Goal: Information Seeking & Learning: Find specific fact

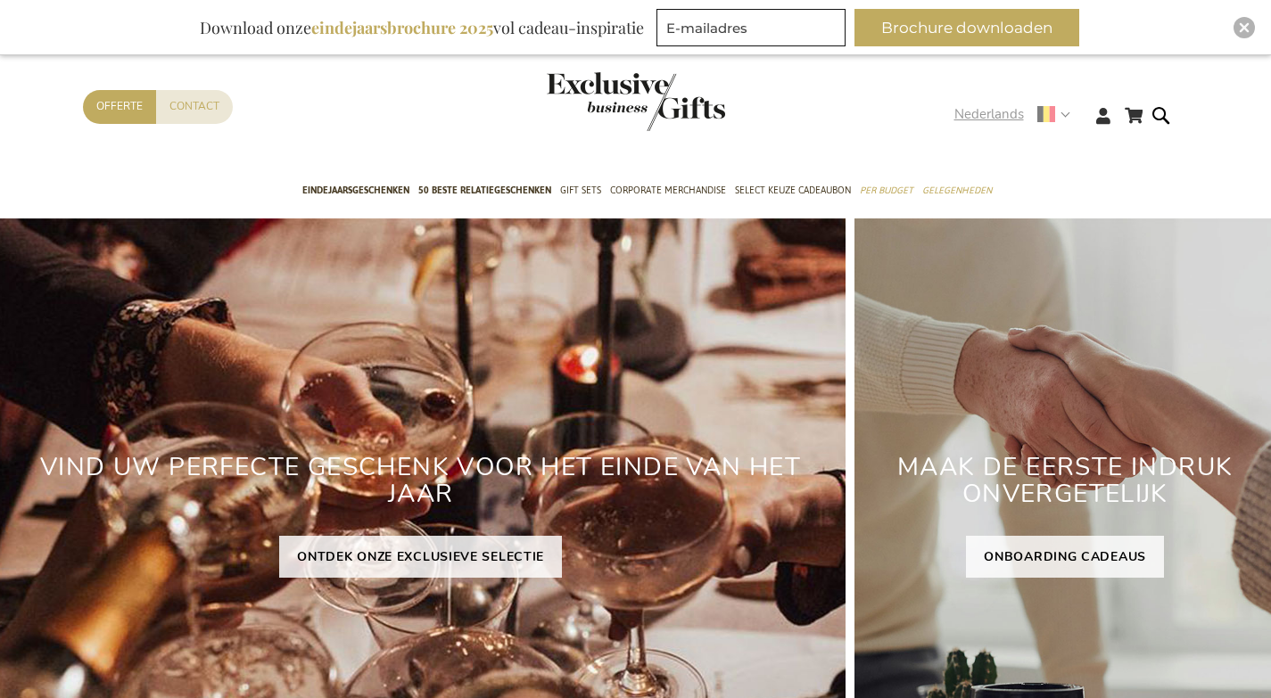
click at [1069, 95] on header "Winkelwagen Ga naar de inhoud Contact Offerte Taal Nederlands x Selecteer taal …" at bounding box center [635, 94] width 1271 height 151
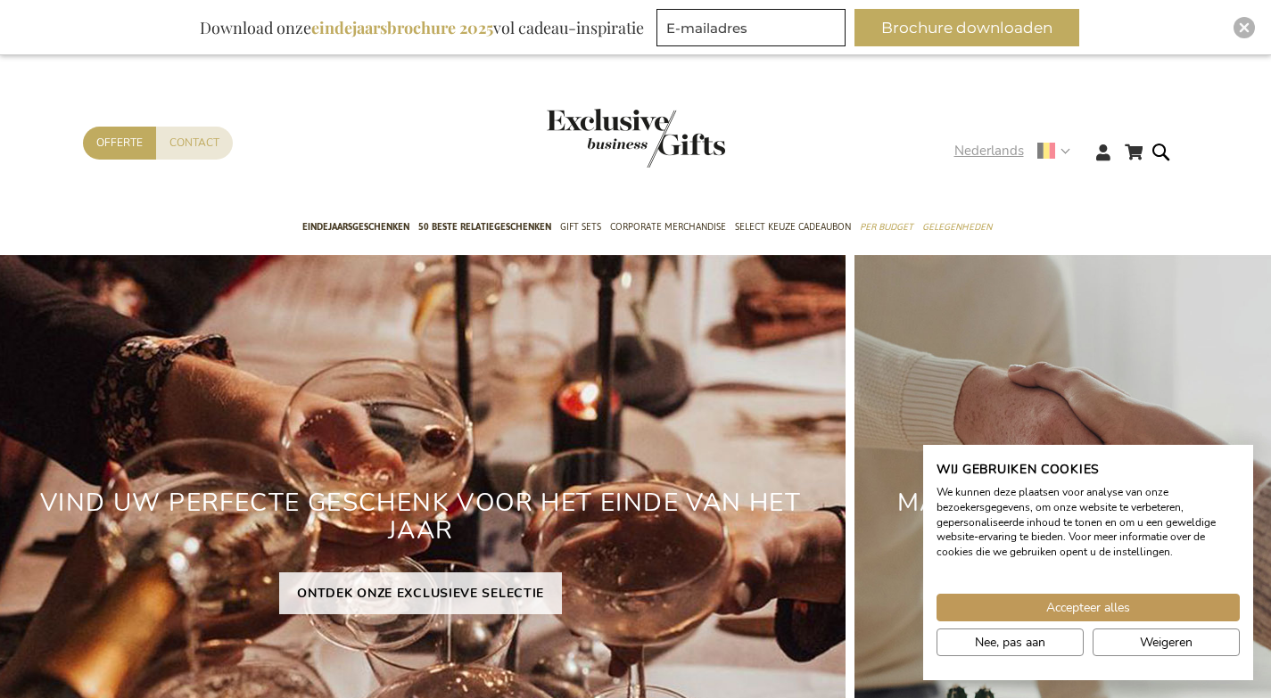
click at [1069, 152] on div "Nederlands" at bounding box center [1018, 151] width 128 height 21
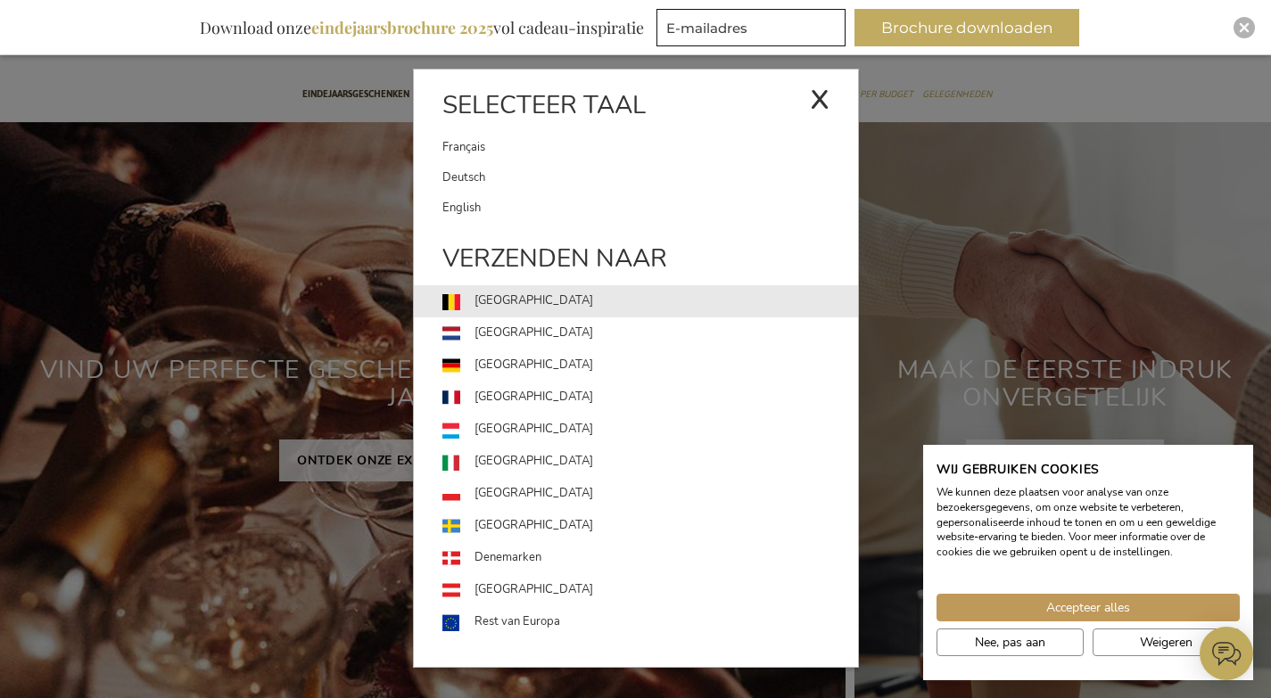
scroll to position [128, 0]
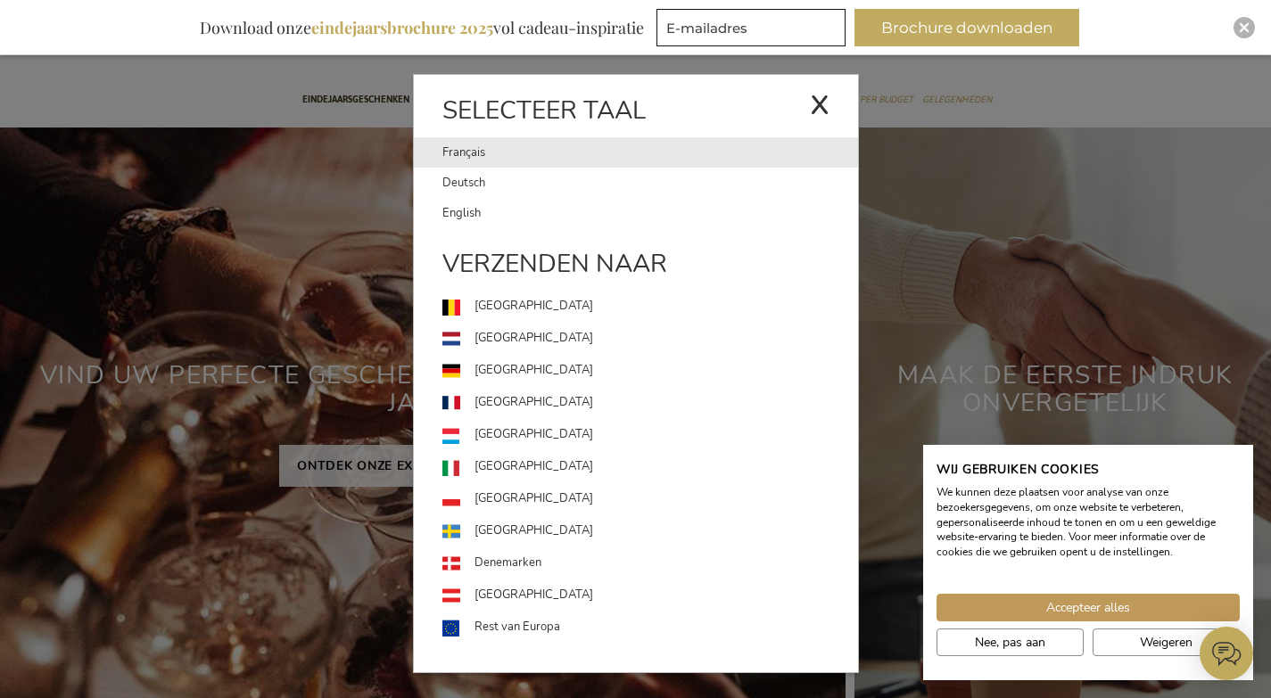
click at [469, 150] on link "Français" at bounding box center [625, 152] width 367 height 30
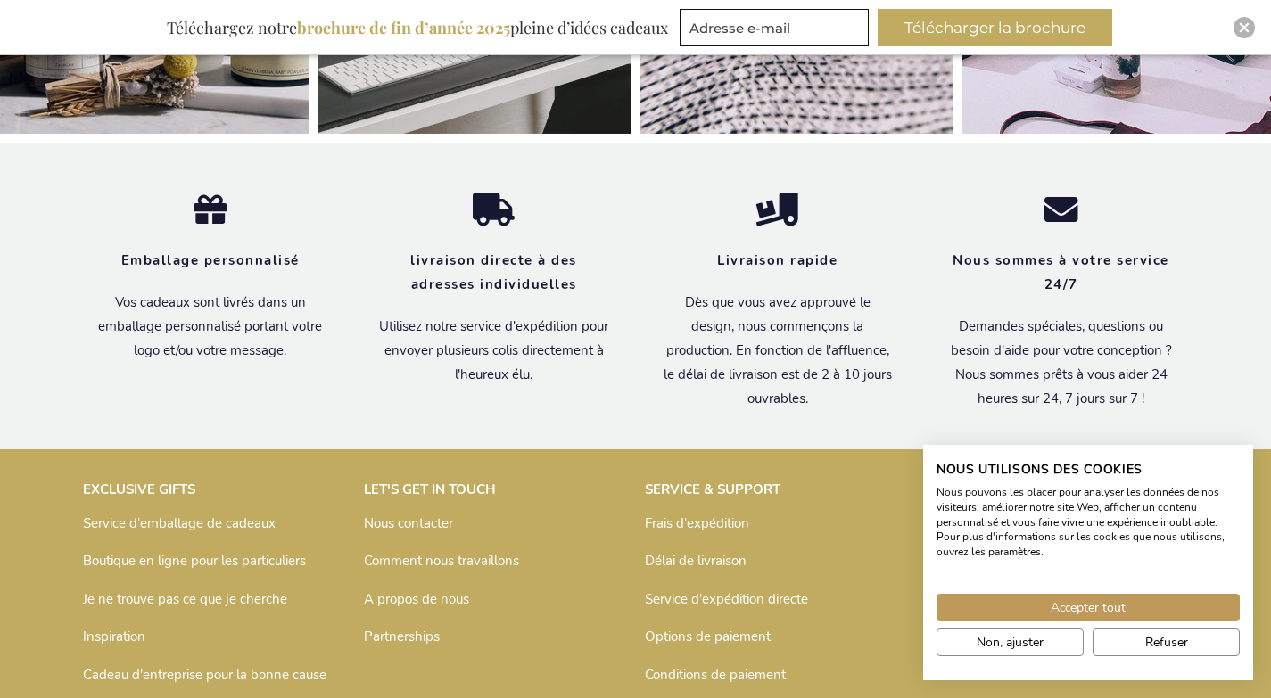
scroll to position [6095, 0]
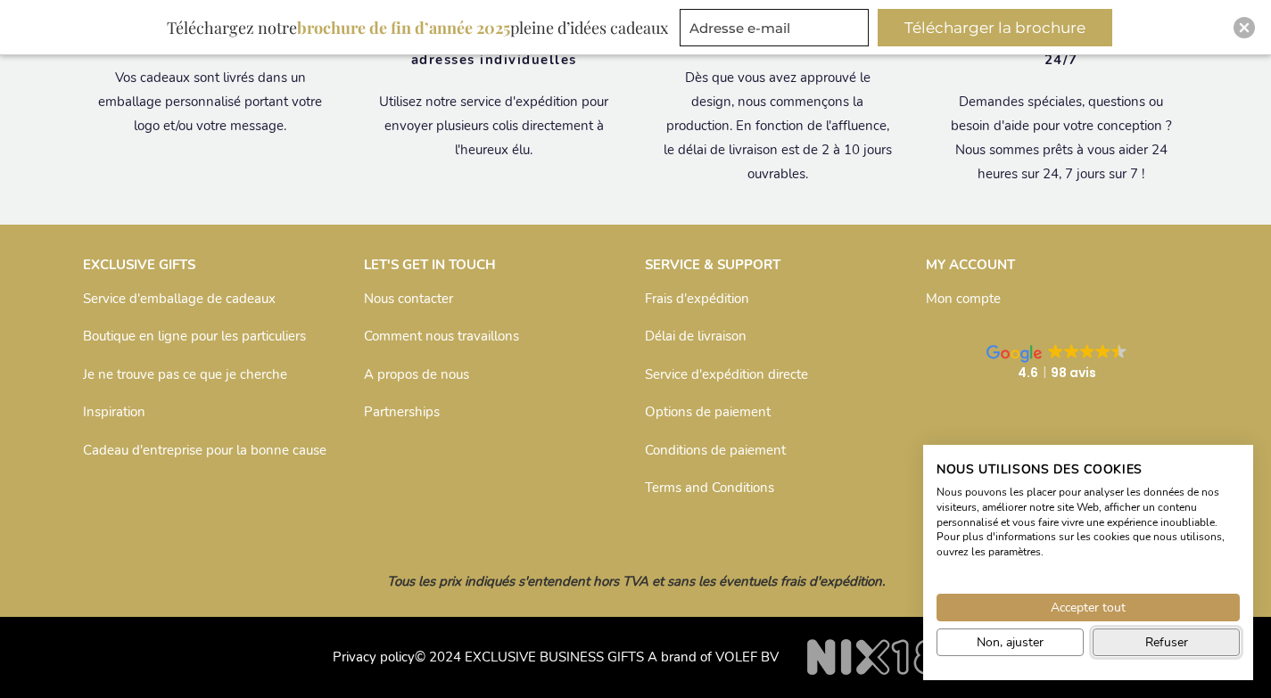
click at [1159, 648] on span "Refuser" at bounding box center [1166, 642] width 43 height 19
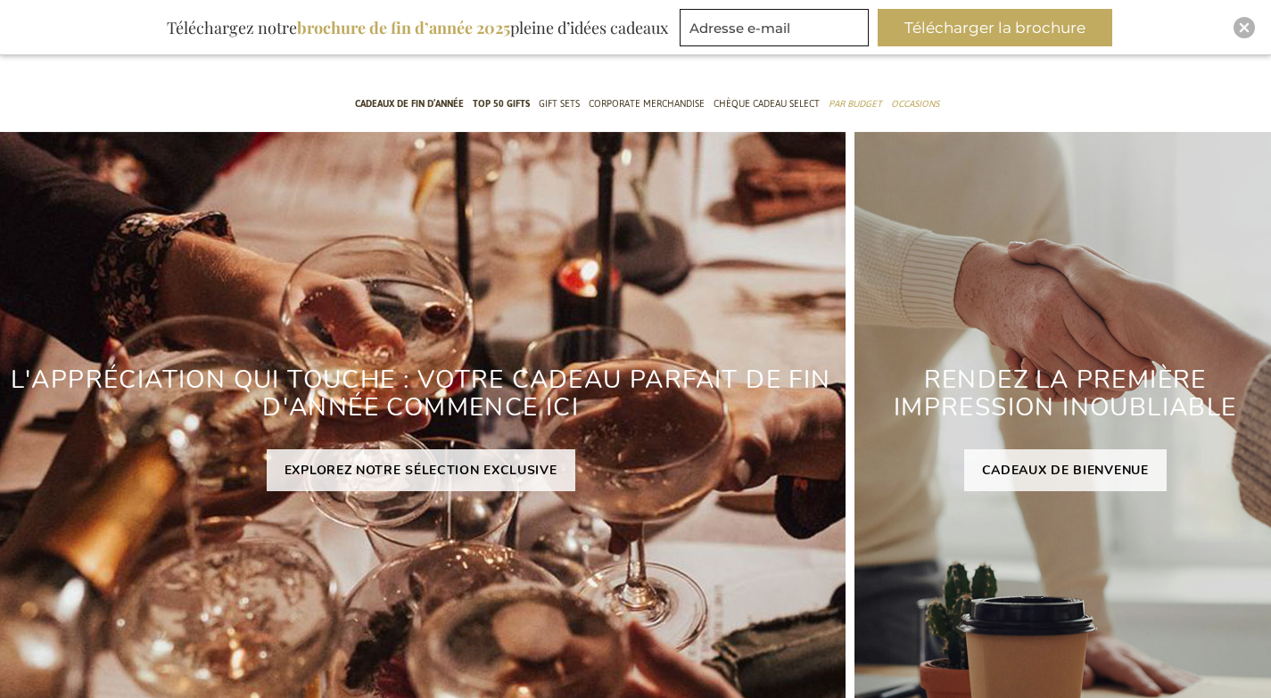
scroll to position [0, 0]
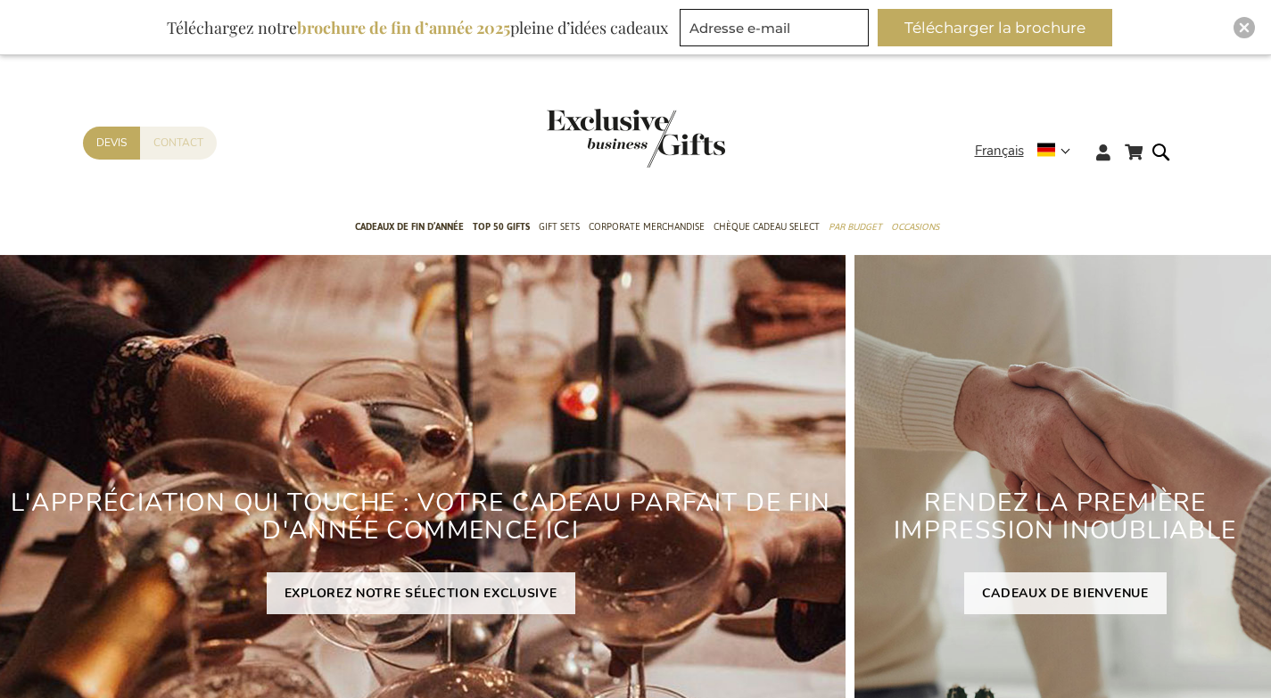
click at [177, 149] on link "Contact" at bounding box center [178, 143] width 77 height 33
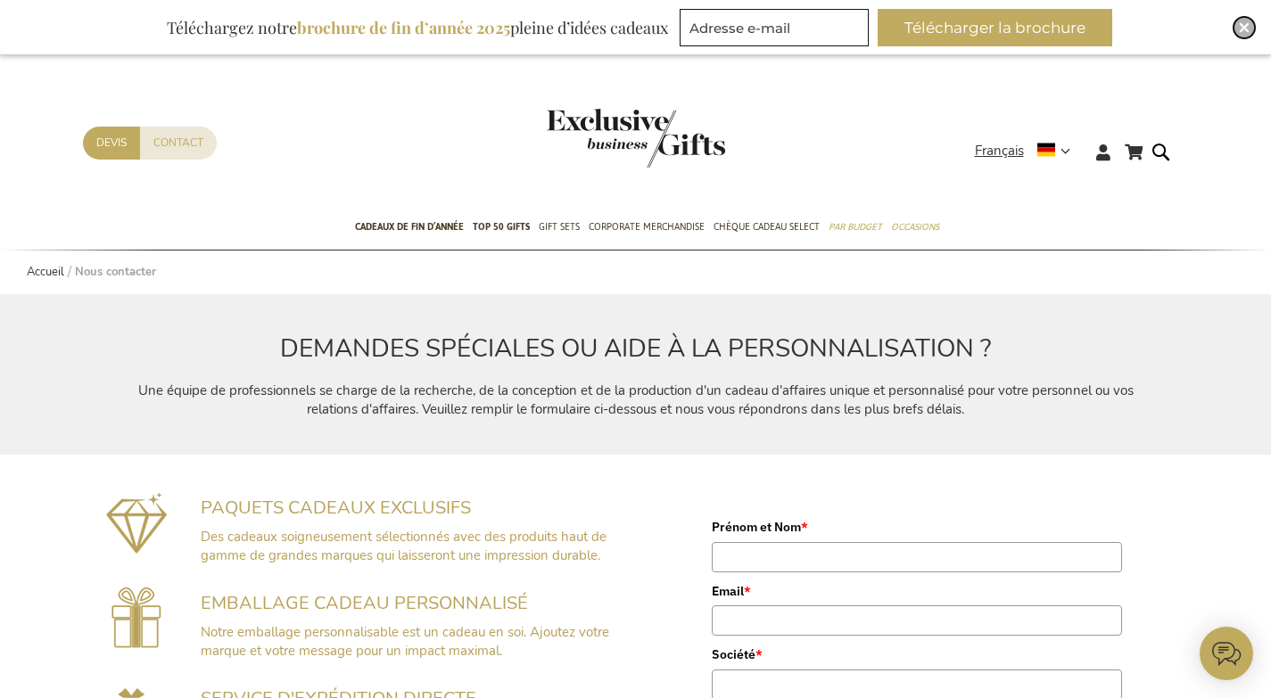
click at [1237, 35] on div "Close" at bounding box center [1243, 27] width 21 height 21
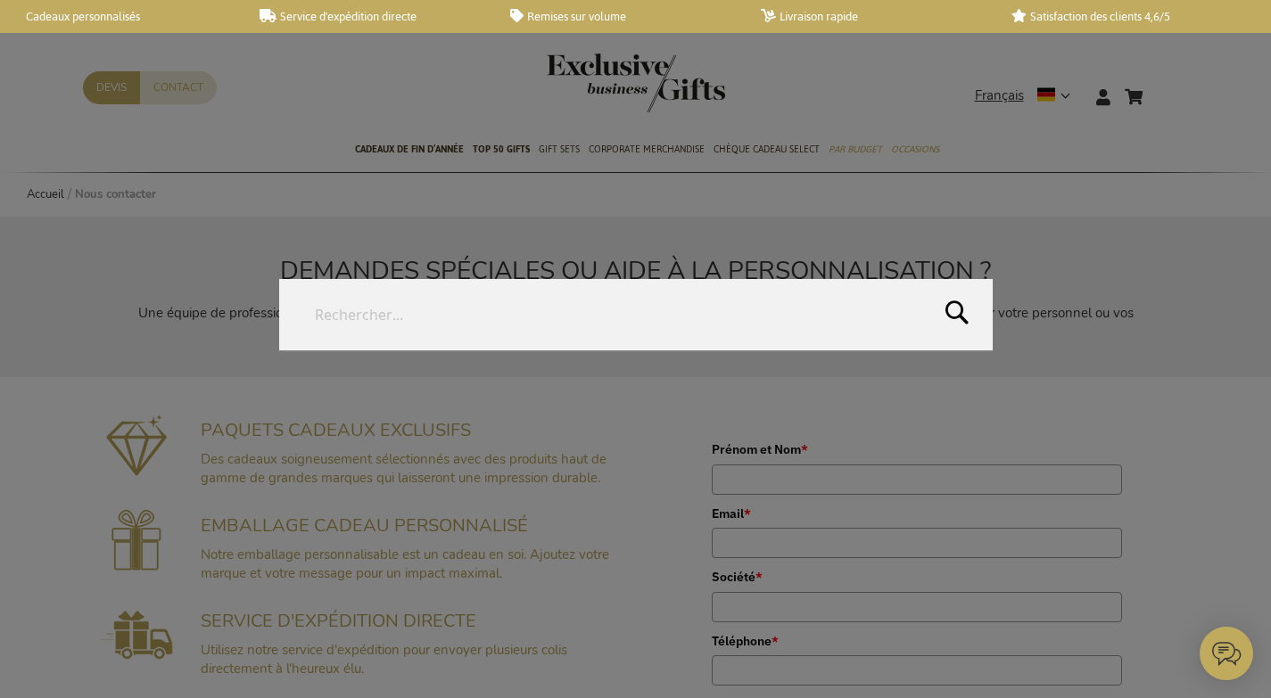
click at [1156, 86] on form "Rechercher Rechercher" at bounding box center [1165, 86] width 18 height 0
type input "numero tva"
